Goal: Task Accomplishment & Management: Check status

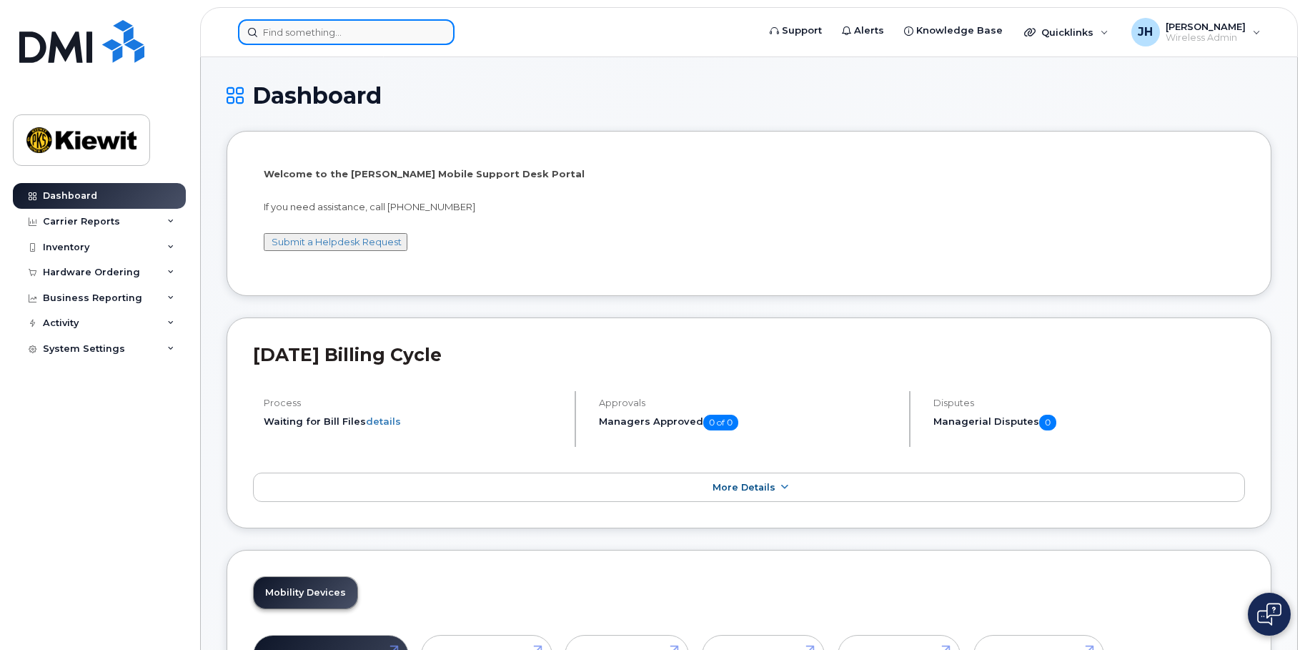
click at [313, 30] on input at bounding box center [346, 32] width 217 height 26
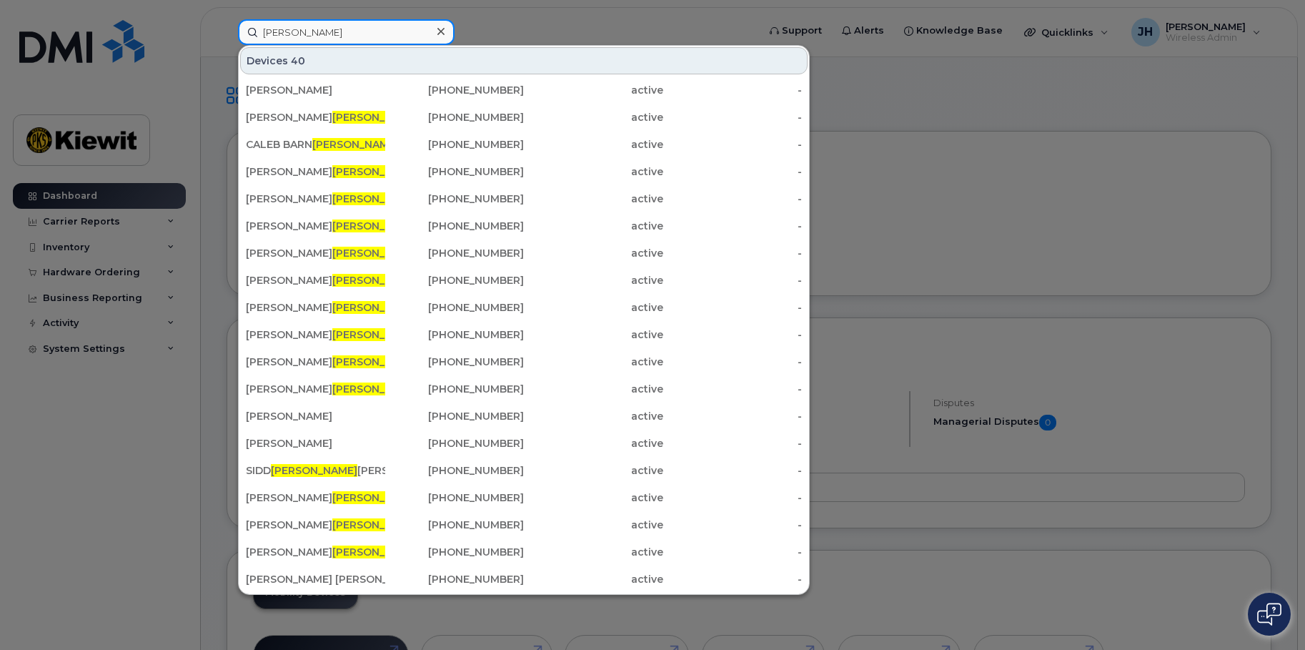
drag, startPoint x: 342, startPoint y: 29, endPoint x: 154, endPoint y: 29, distance: 188.0
click at [227, 29] on div "hart Devices 40 BILL MORRIS 913-594-1048 active - JOHN GEAR HART 206-573-0550 a…" at bounding box center [493, 32] width 533 height 26
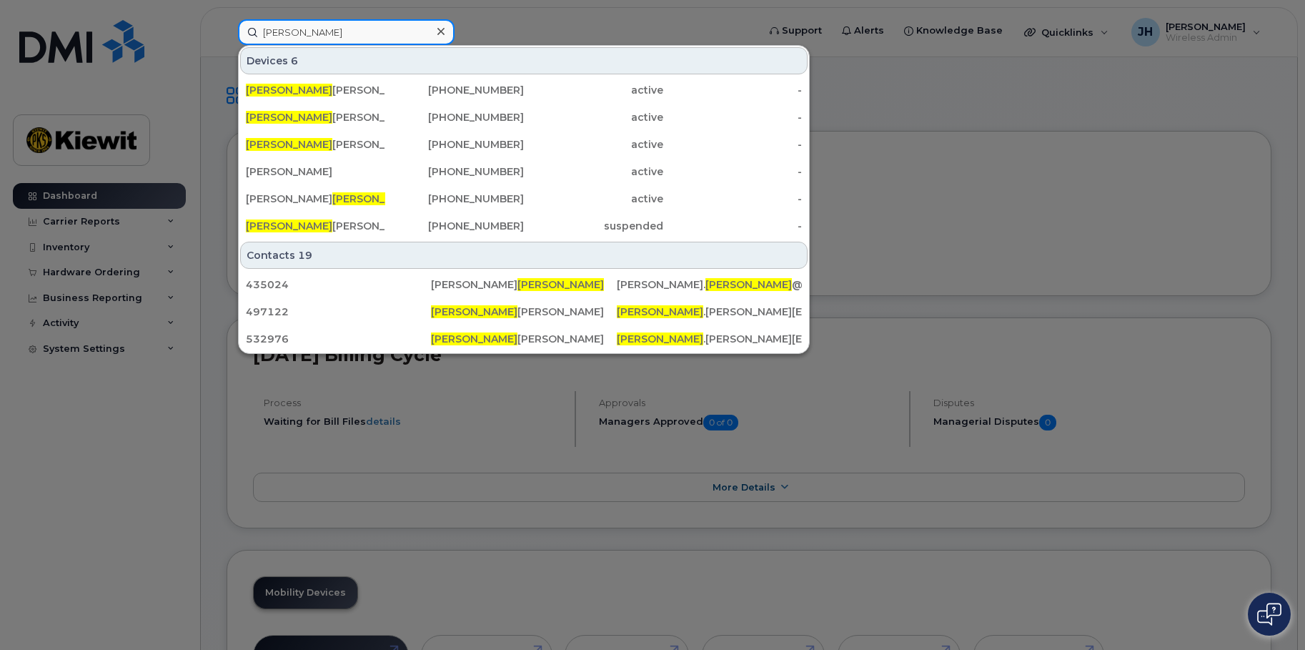
drag, startPoint x: 337, startPoint y: 34, endPoint x: 175, endPoint y: 31, distance: 161.6
click at [227, 31] on div "isabella Devices 6 ISABELLA CAPUANO 201-788-1628 active - ISABELLA SMITH 208-84…" at bounding box center [493, 32] width 533 height 26
paste input "roesler"
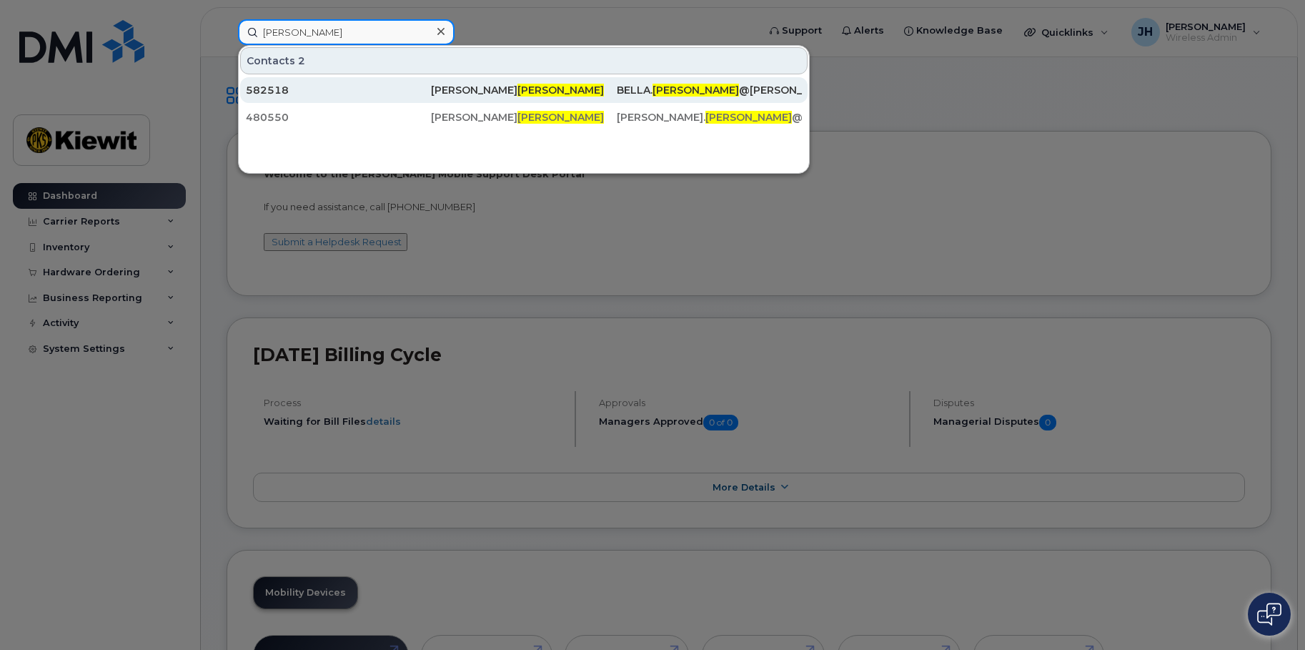
type input "roesler"
click at [517, 92] on span "[PERSON_NAME]" at bounding box center [560, 90] width 86 height 13
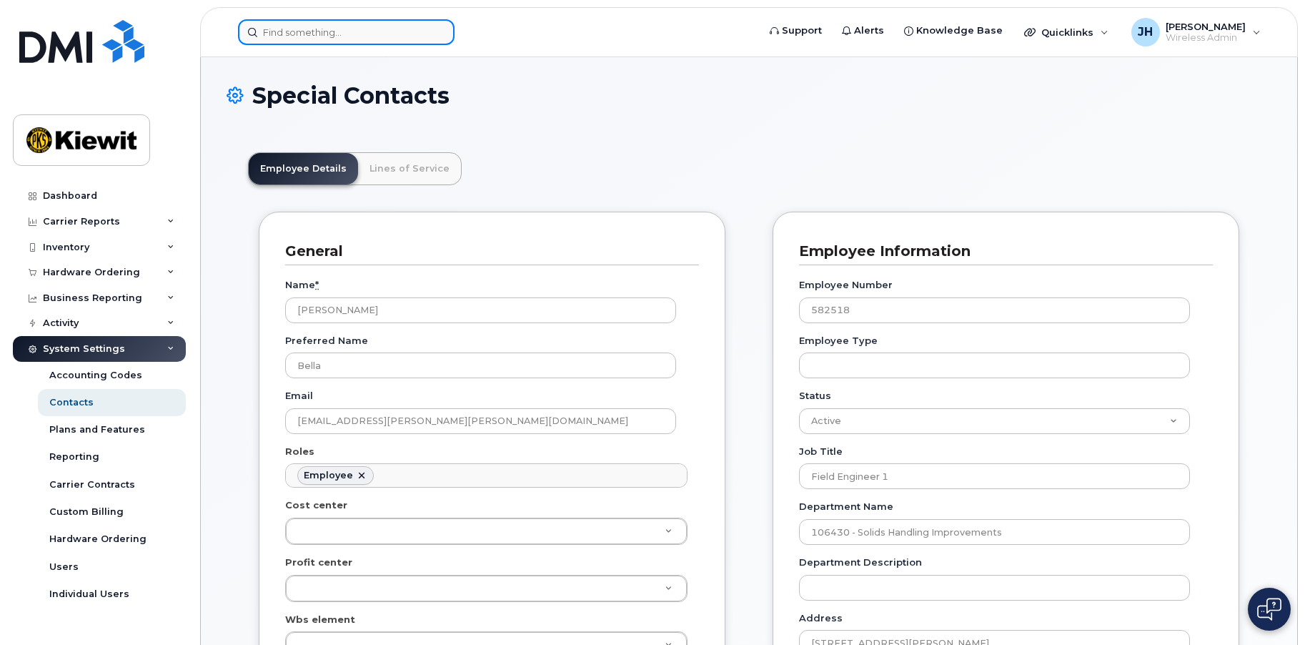
click at [354, 34] on input at bounding box center [346, 32] width 217 height 26
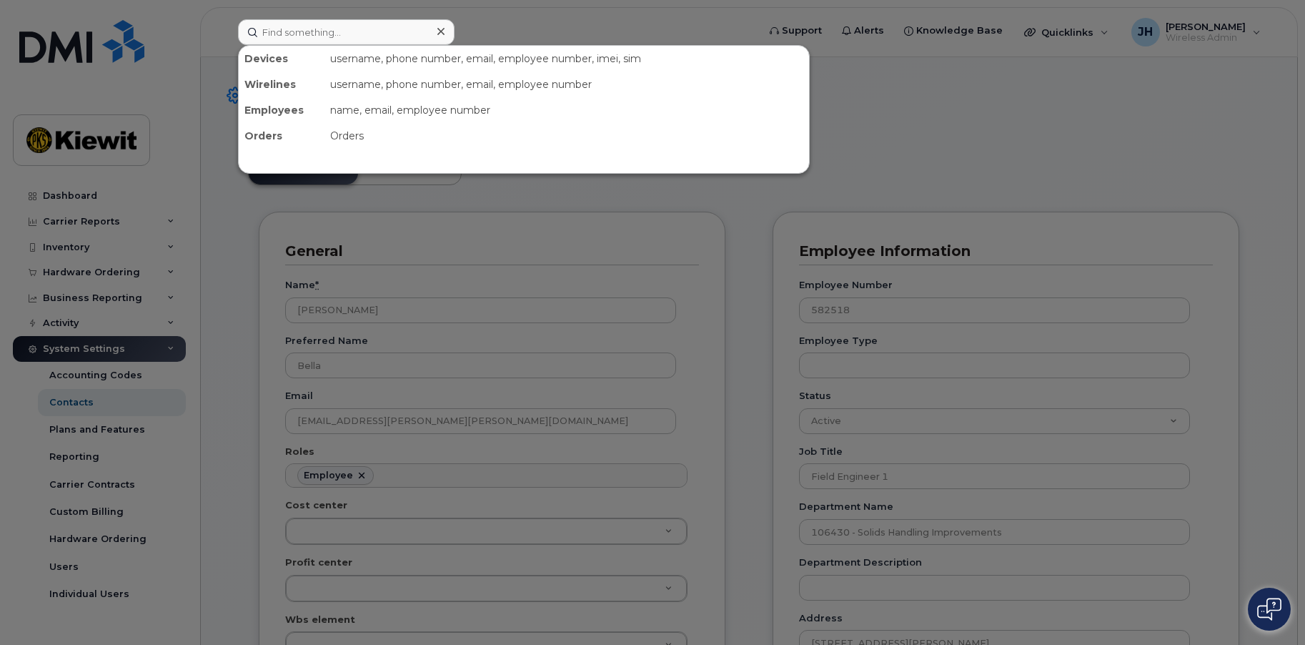
click at [76, 51] on div at bounding box center [652, 322] width 1305 height 645
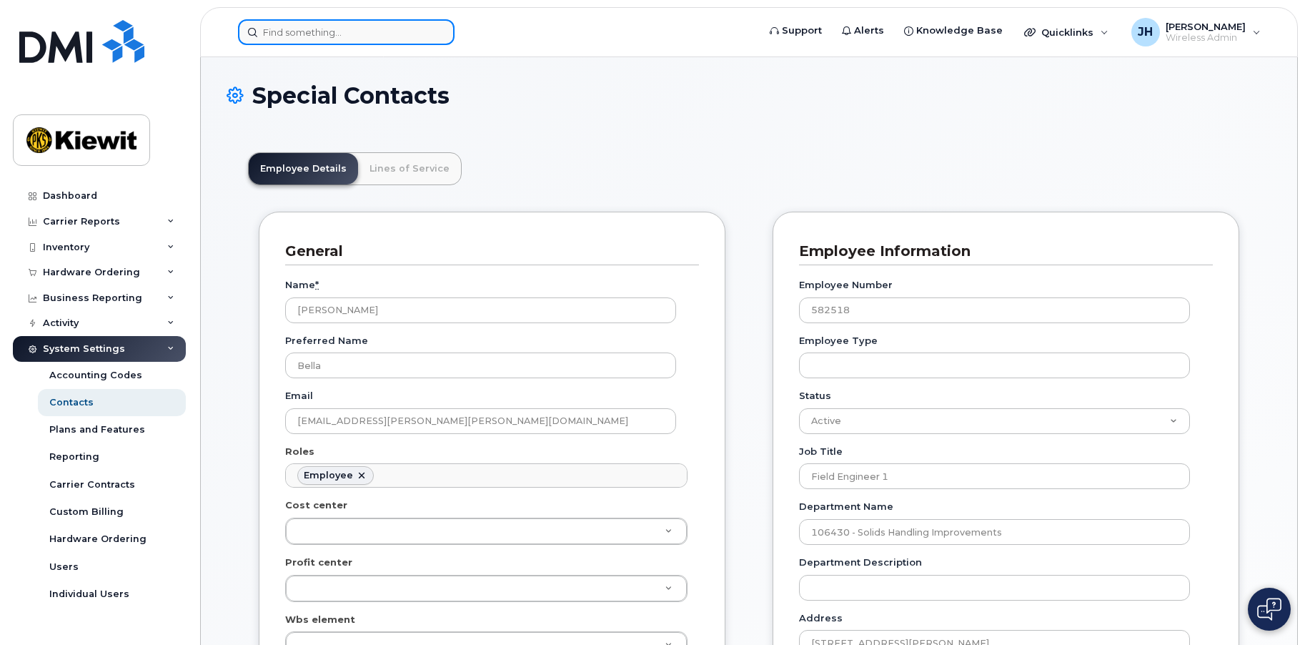
click at [307, 37] on input at bounding box center [346, 32] width 217 height 26
paste input "00582518"
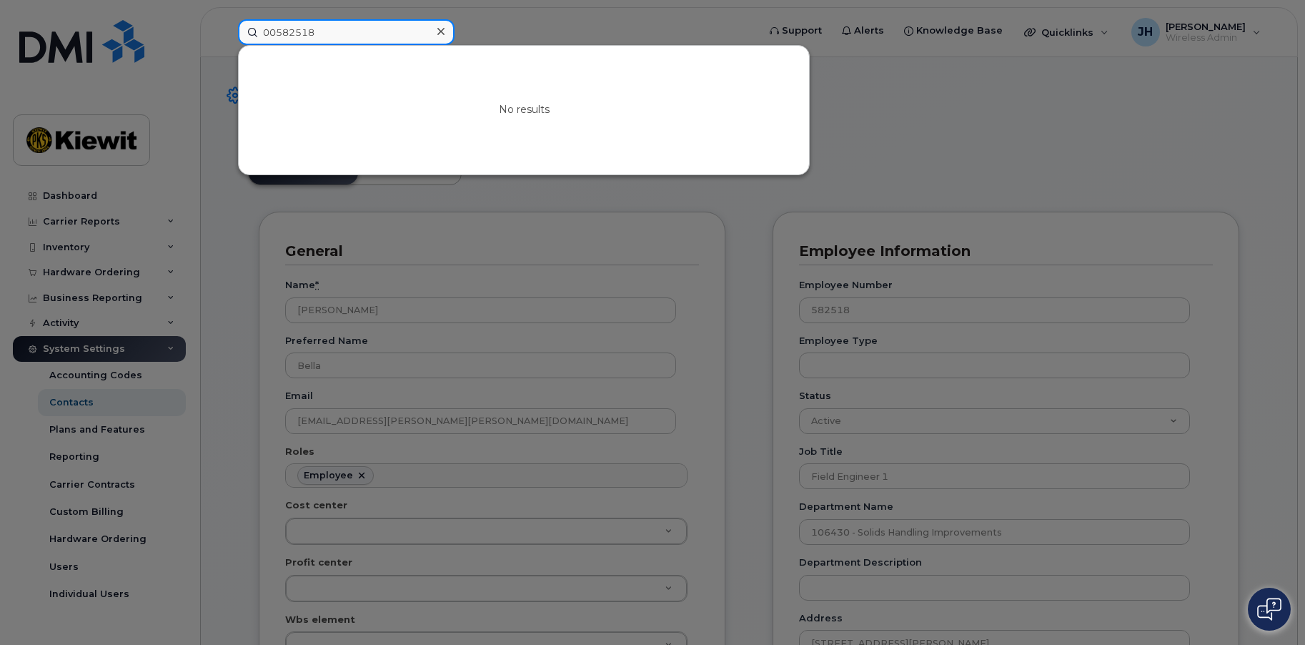
click at [274, 26] on input "00582518" at bounding box center [346, 32] width 217 height 26
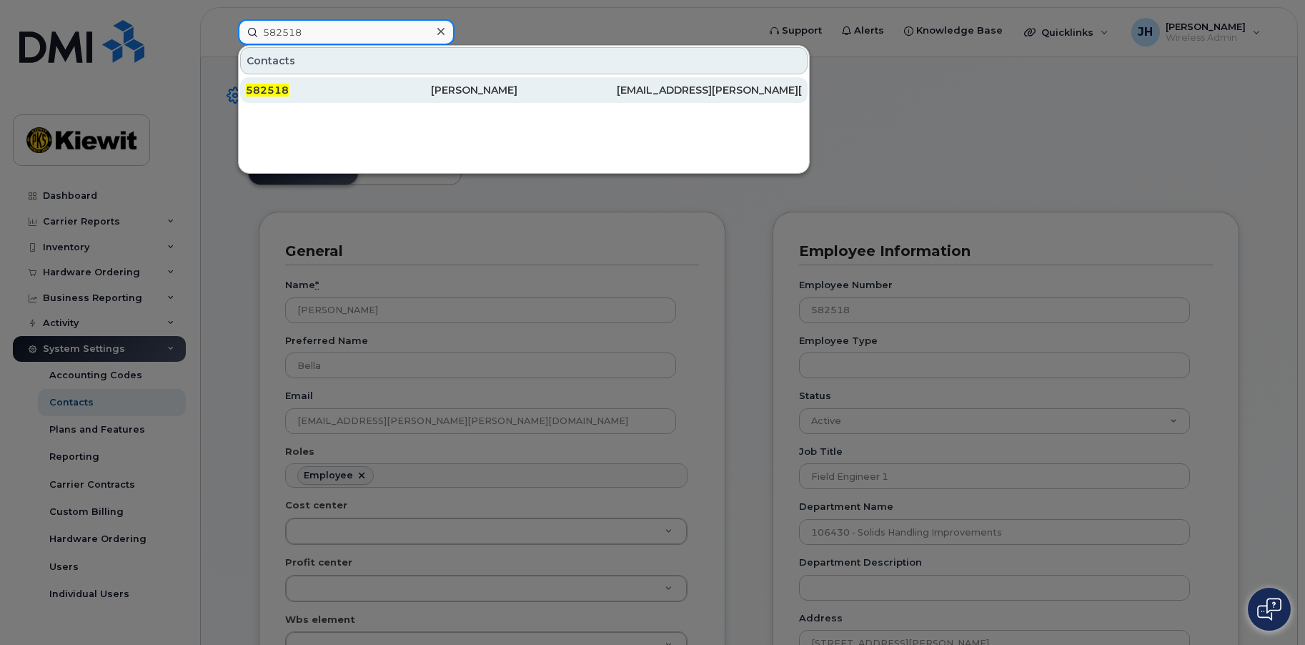
type input "582518"
click at [266, 84] on span "582518" at bounding box center [267, 90] width 43 height 13
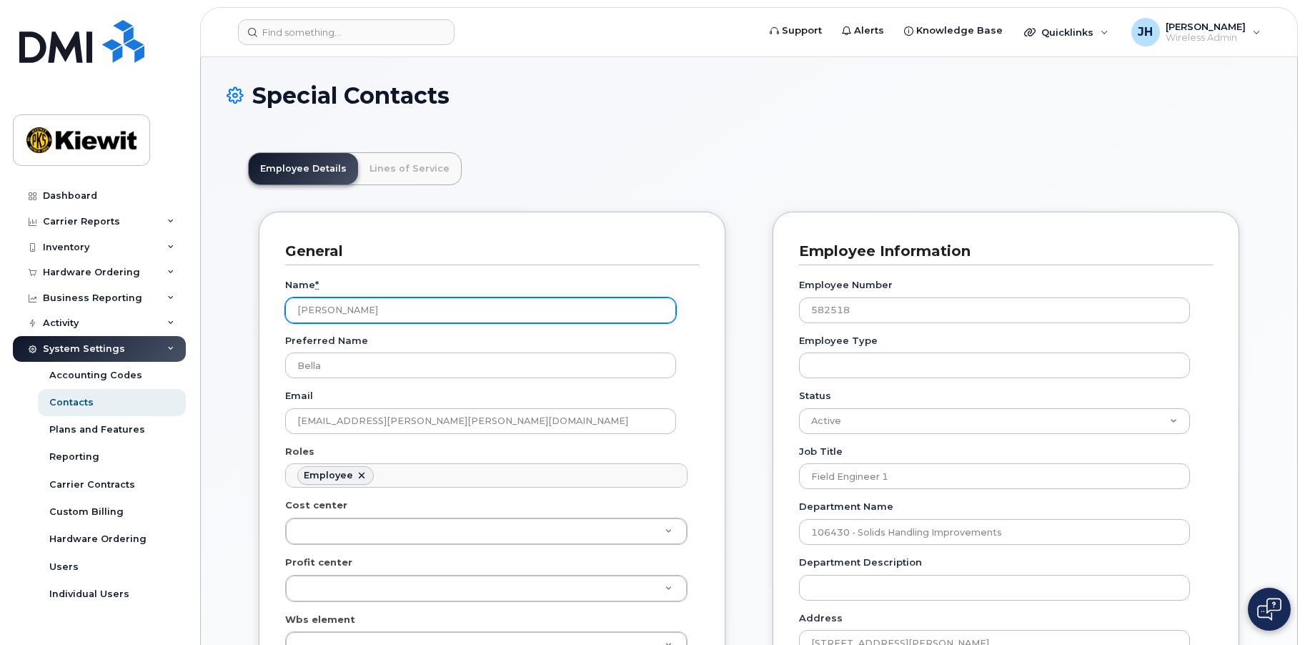
scroll to position [42, 0]
click at [666, 162] on header "Employee Details Lines of Service" at bounding box center [749, 168] width 1002 height 33
click at [88, 277] on div "Hardware Ordering" at bounding box center [91, 272] width 97 height 11
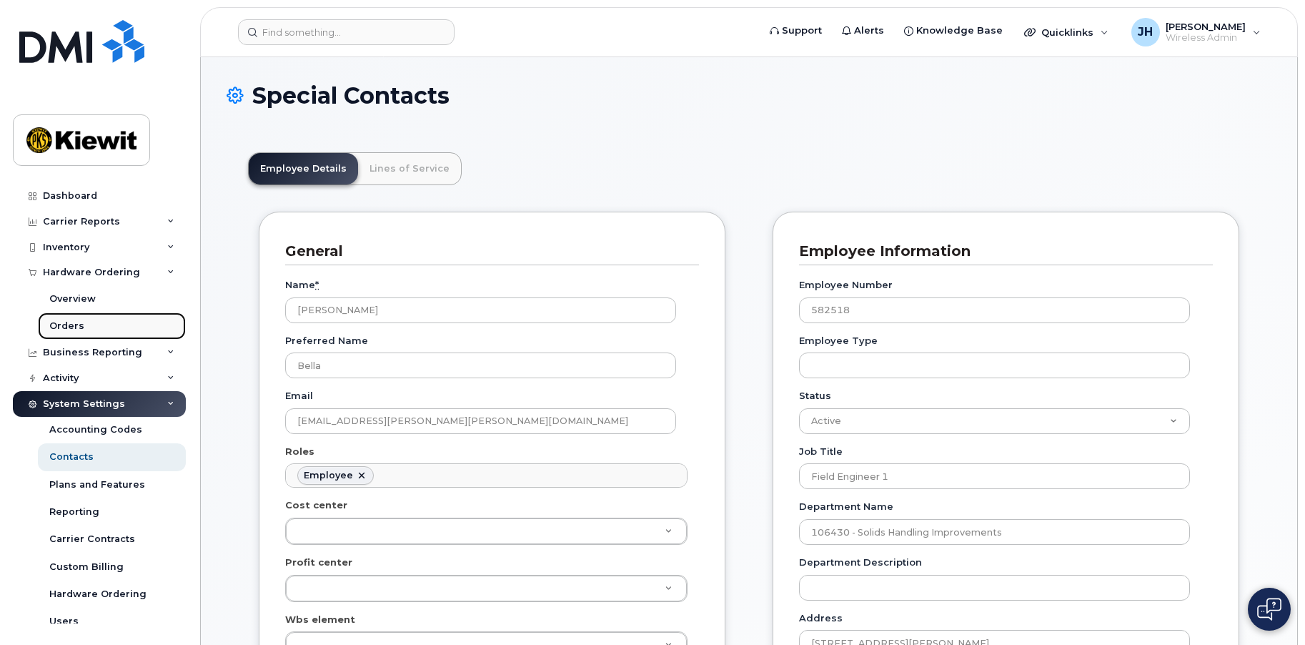
click at [74, 326] on div "Orders" at bounding box center [66, 325] width 35 height 13
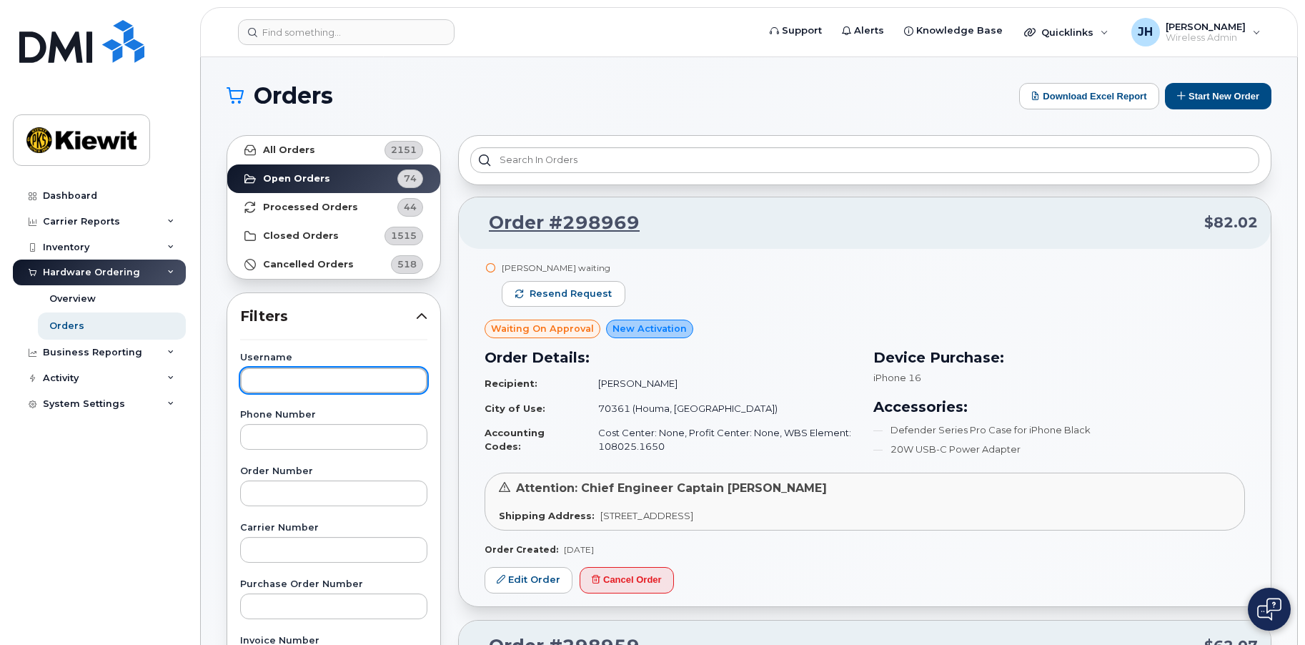
click at [302, 382] on input "text" at bounding box center [333, 380] width 187 height 26
paste input "[URL][DOMAIN_NAME]"
type input "[URL][DOMAIN_NAME]"
click at [297, 382] on input "[URL][DOMAIN_NAME]" at bounding box center [333, 380] width 187 height 26
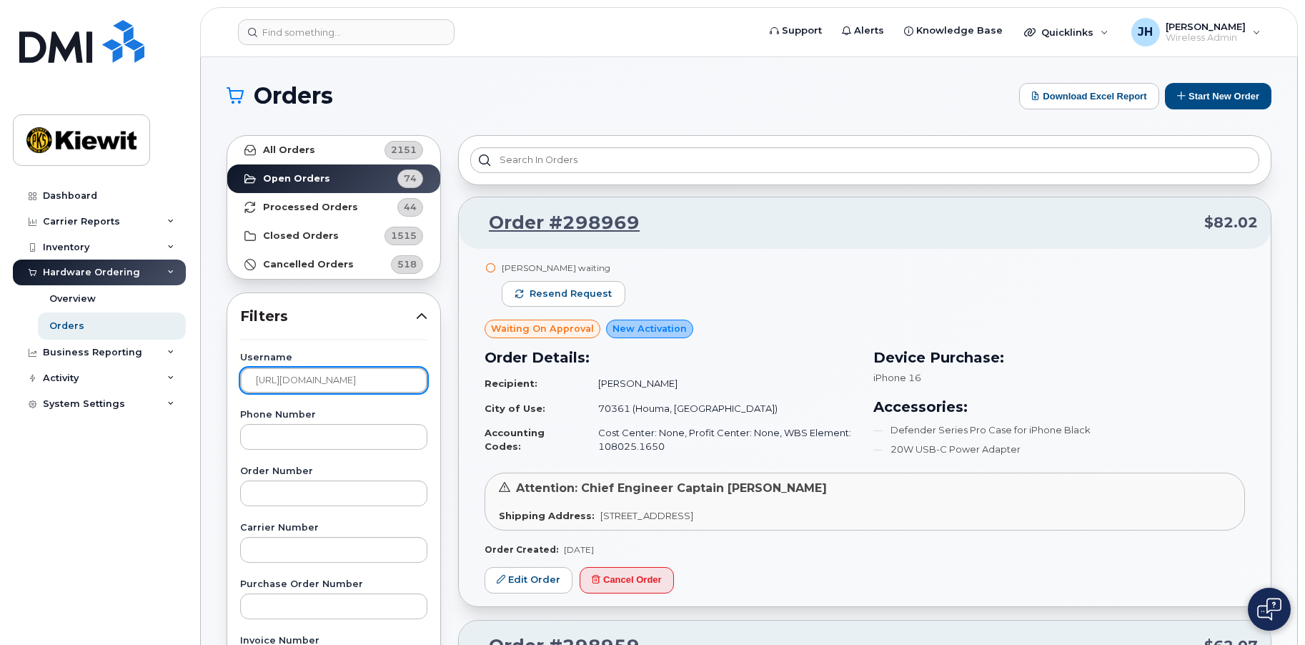
click at [297, 382] on input "[URL][DOMAIN_NAME]" at bounding box center [333, 380] width 187 height 26
paste input "Bella.[PERSON_NAME]"
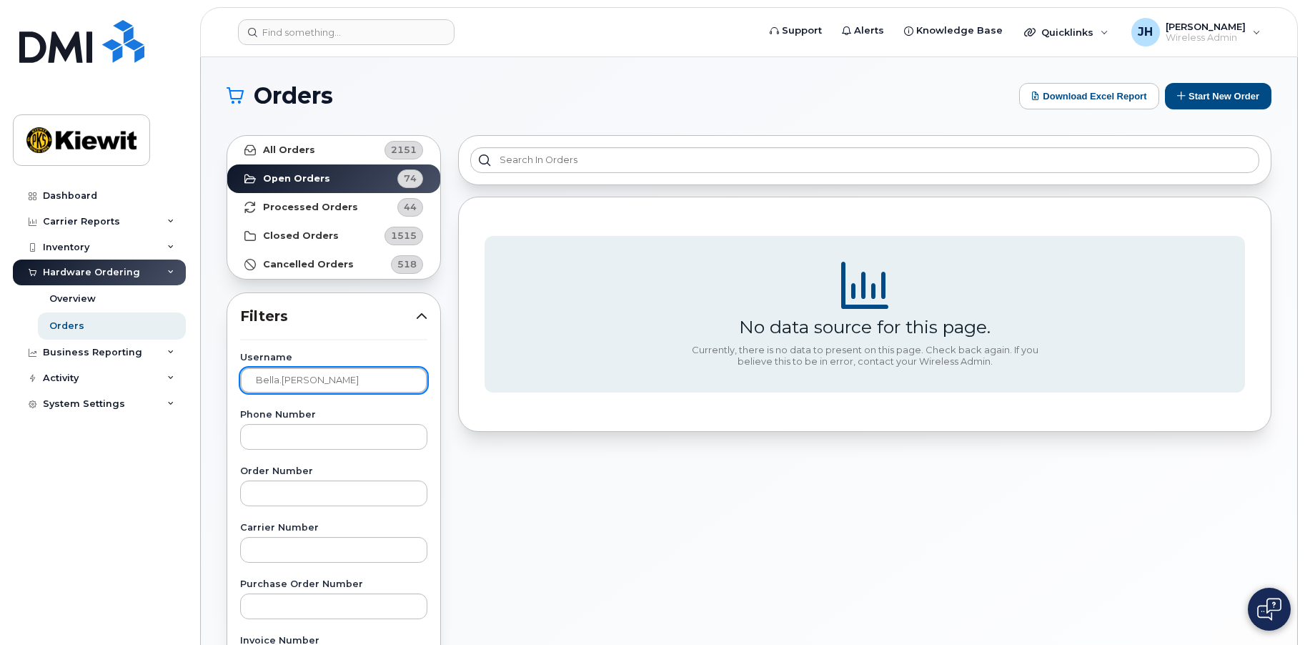
click at [279, 380] on input "Bella.[PERSON_NAME]" at bounding box center [333, 380] width 187 height 26
drag, startPoint x: 279, startPoint y: 381, endPoint x: 231, endPoint y: 384, distance: 48.7
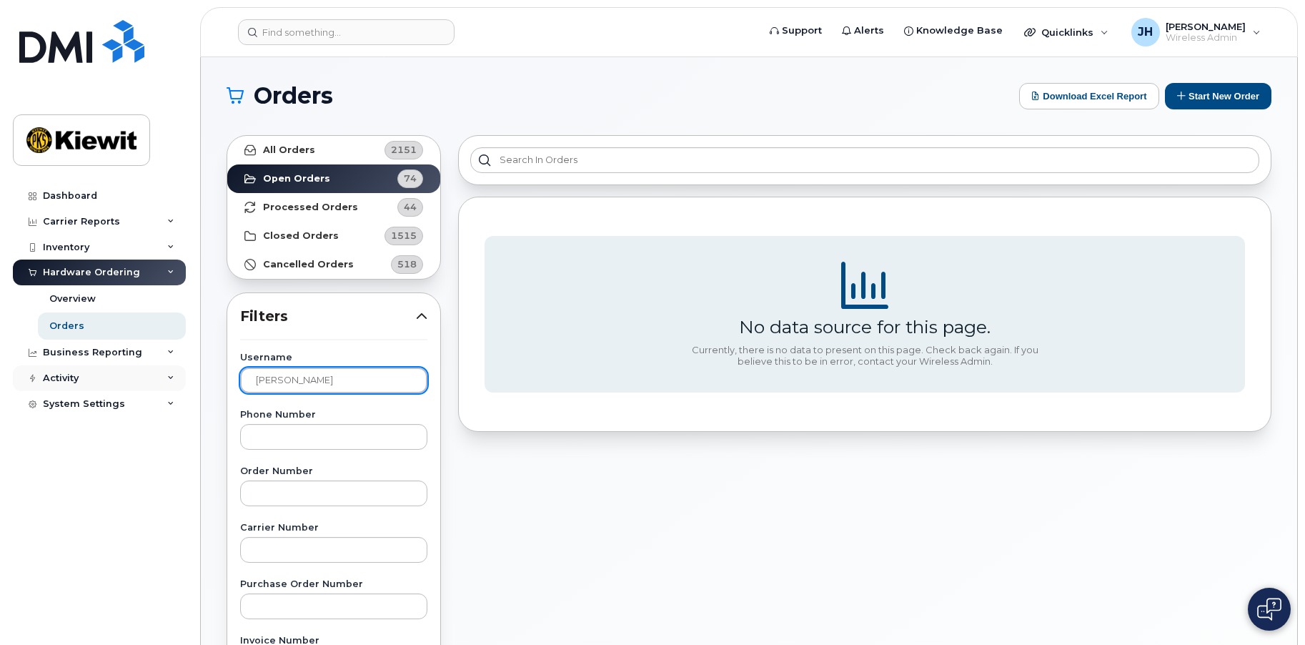
drag, startPoint x: 353, startPoint y: 381, endPoint x: 137, endPoint y: 382, distance: 215.8
click at [201, 382] on div "Support Alerts Knowledge Base Quicklinks Suspend / Cancel Device Change SIM Car…" at bounding box center [749, 602] width 1096 height 1091
drag, startPoint x: 311, startPoint y: 385, endPoint x: 182, endPoint y: 380, distance: 129.5
click at [201, 380] on div "Support Alerts Knowledge Base Quicklinks Suspend / Cancel Device Change SIM Car…" at bounding box center [749, 602] width 1096 height 1091
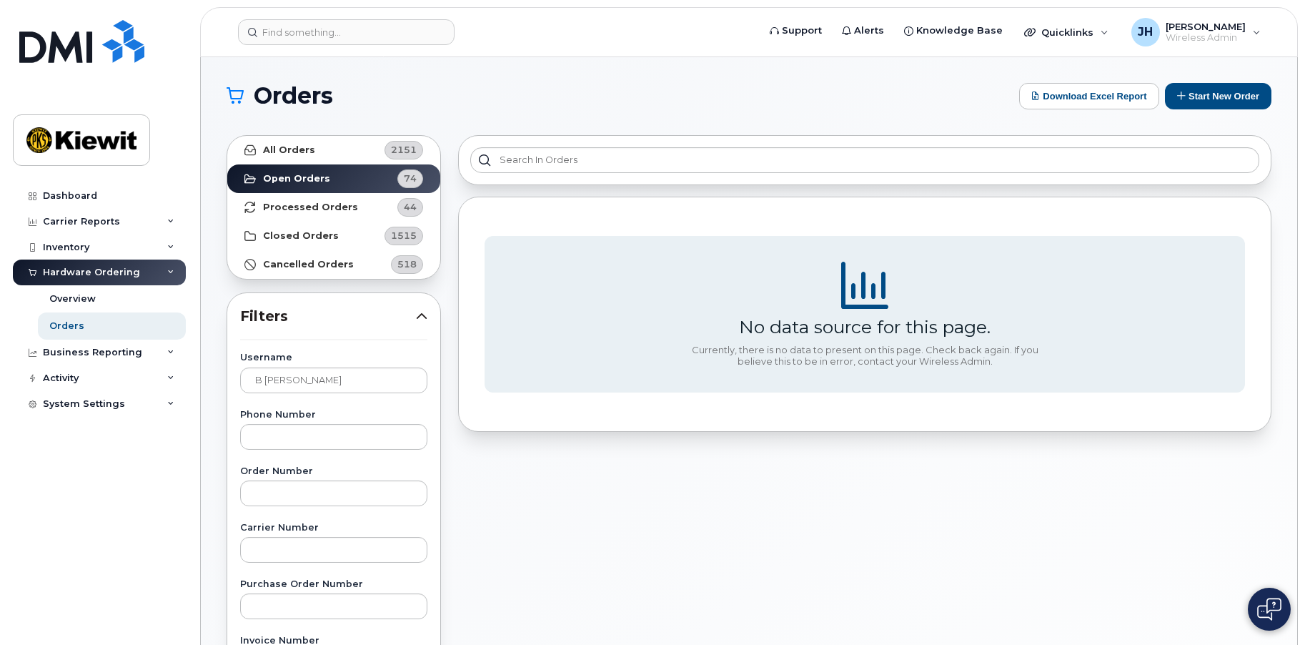
click at [129, 572] on div "Dashboard Carrier Reports Monthly Billing Data Daily Data Pooling Average Costi…" at bounding box center [101, 403] width 177 height 440
drag, startPoint x: 227, startPoint y: 369, endPoint x: 192, endPoint y: 367, distance: 35.8
click at [201, 367] on div "Support Alerts Knowledge Base Quicklinks Suspend / Cancel Device Change SIM Car…" at bounding box center [749, 602] width 1096 height 1091
drag, startPoint x: 547, startPoint y: 510, endPoint x: 541, endPoint y: 505, distance: 8.6
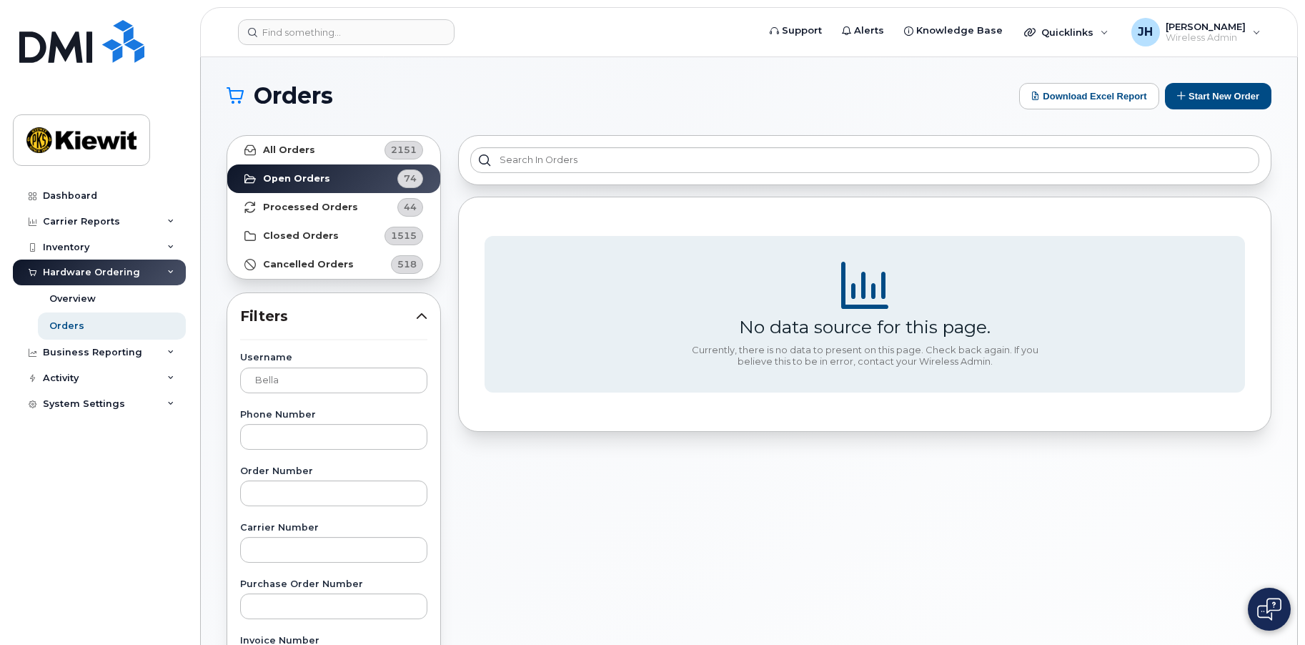
click at [545, 508] on div "No data source for this page. Currently, there is no data to present on this pa…" at bounding box center [865, 629] width 831 height 1004
drag, startPoint x: 307, startPoint y: 380, endPoint x: 207, endPoint y: 370, distance: 100.6
click at [207, 370] on div "Orders Download Excel Report Start New Order All Orders 2151 Open Orders 74 Pro…" at bounding box center [749, 602] width 1096 height 1091
paste input ".[PERSON_NAME]"
drag, startPoint x: 281, startPoint y: 379, endPoint x: 207, endPoint y: 372, distance: 73.9
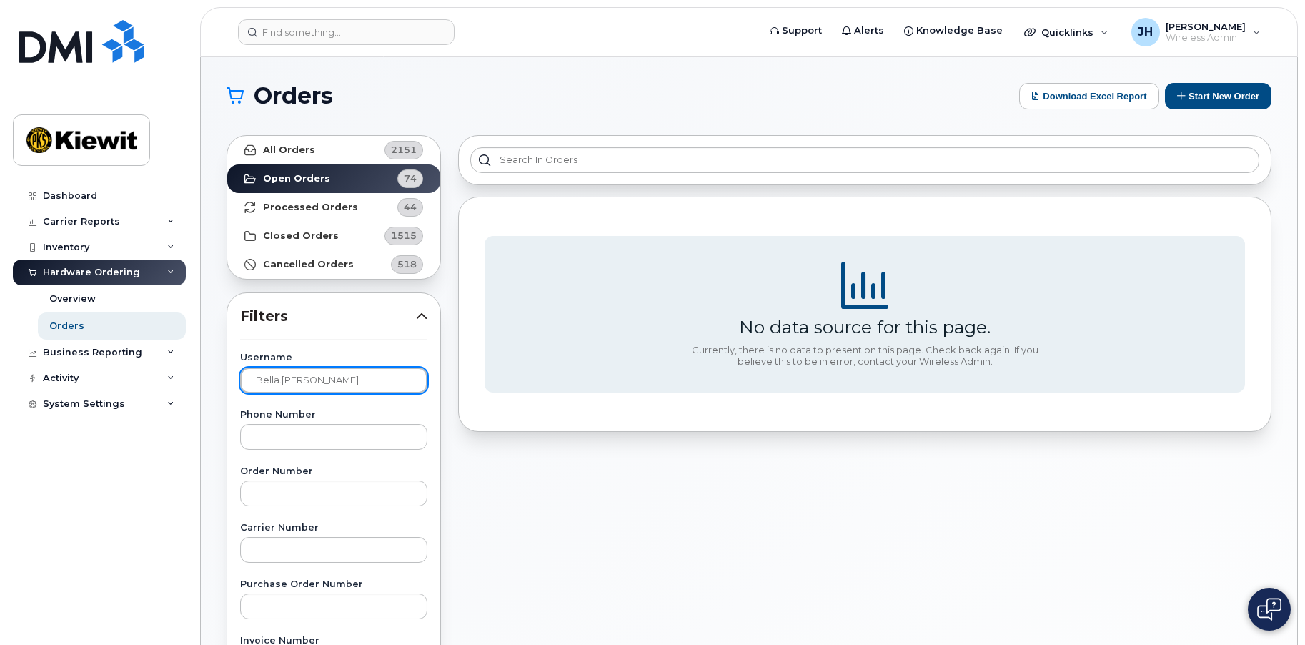
click at [208, 372] on div "Orders Download Excel Report Start New Order All Orders 2151 Open Orders 74 Pro…" at bounding box center [749, 602] width 1096 height 1091
type input "[PERSON_NAME]"
click at [309, 382] on input "[PERSON_NAME]" at bounding box center [333, 380] width 187 height 26
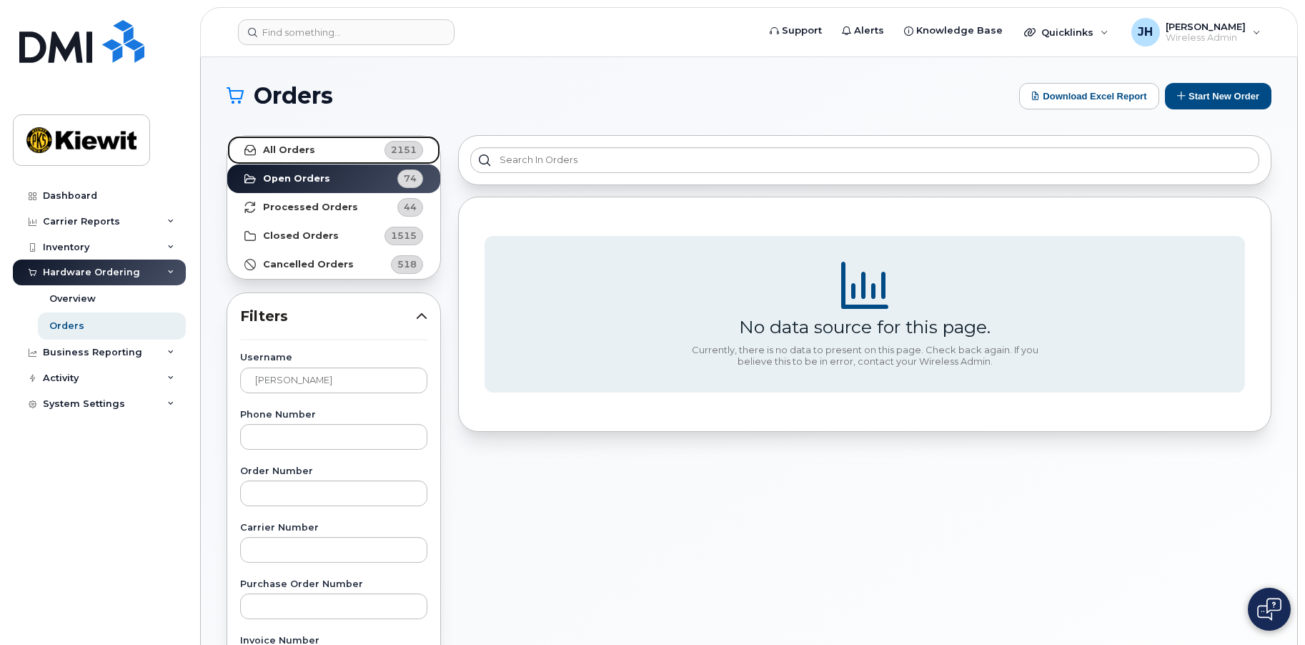
click at [288, 140] on link "All Orders 2151" at bounding box center [333, 150] width 213 height 29
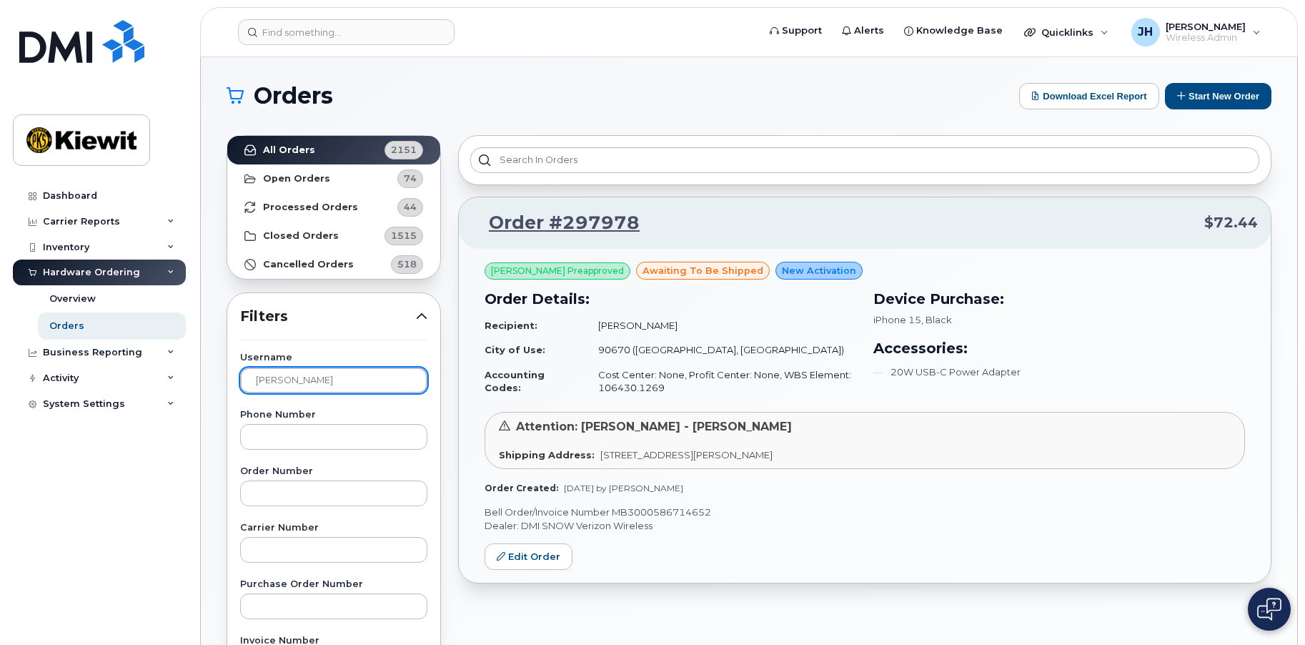
click at [314, 380] on input "[PERSON_NAME]" at bounding box center [333, 380] width 187 height 26
click at [868, 194] on div "Order #297978 $72.44 [PERSON_NAME] Preapproved awaiting to be shipped New Activ…" at bounding box center [865, 629] width 831 height 1004
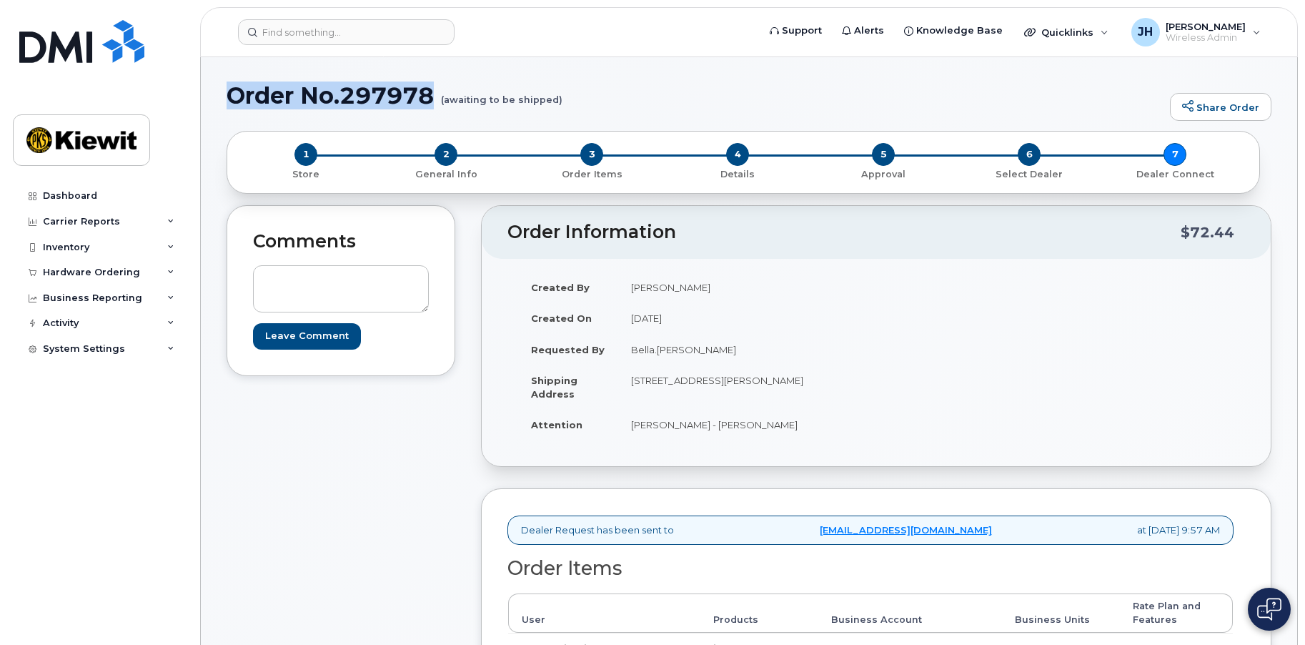
drag, startPoint x: 437, startPoint y: 91, endPoint x: 227, endPoint y: 93, distance: 210.1
click at [227, 93] on h1 "Order No.297978 (awaiting to be shipped)" at bounding box center [695, 95] width 936 height 25
copy h1 "Order No.297978"
click at [588, 51] on header "Support Alerts Knowledge Base Quicklinks Suspend / Cancel Device Change SIM Car…" at bounding box center [749, 32] width 1098 height 50
drag, startPoint x: 709, startPoint y: 355, endPoint x: 632, endPoint y: 357, distance: 77.2
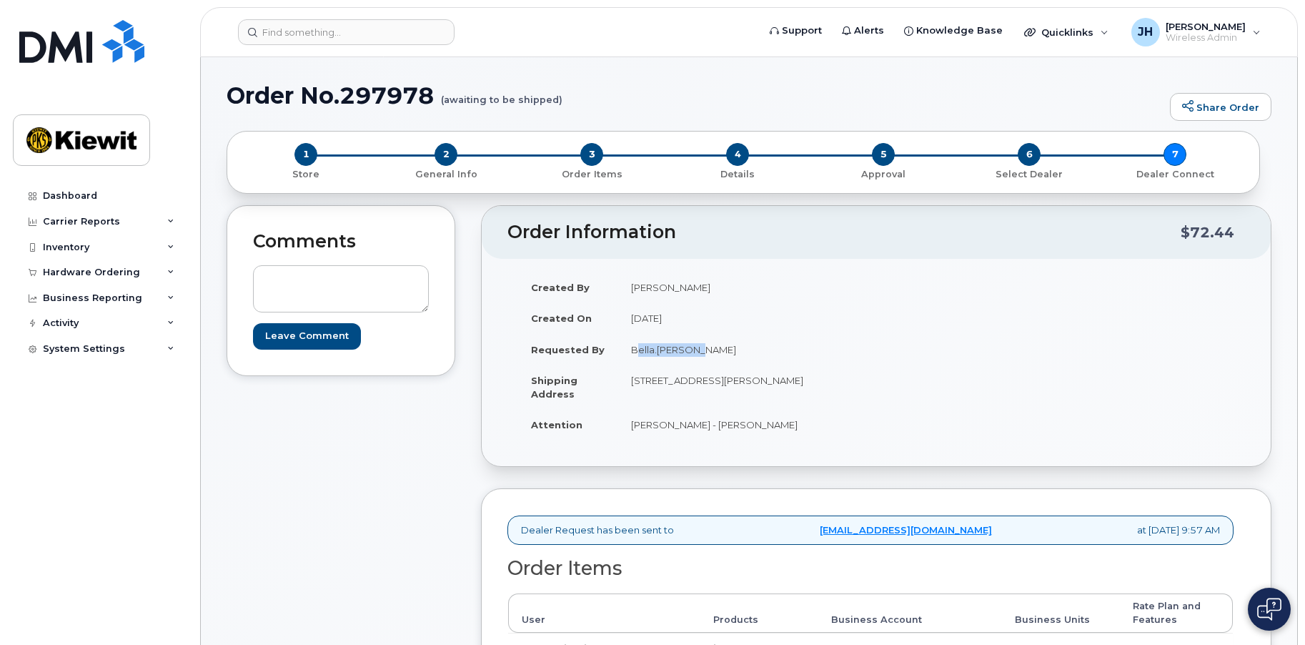
click at [632, 357] on td "Bella.[PERSON_NAME]" at bounding box center [741, 349] width 247 height 31
copy td "Bella.[PERSON_NAME]"
